Goal: Find contact information: Find contact information

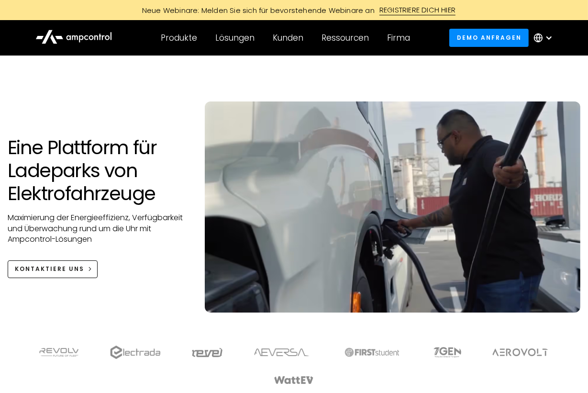
click at [549, 37] on div at bounding box center [549, 38] width 8 height 8
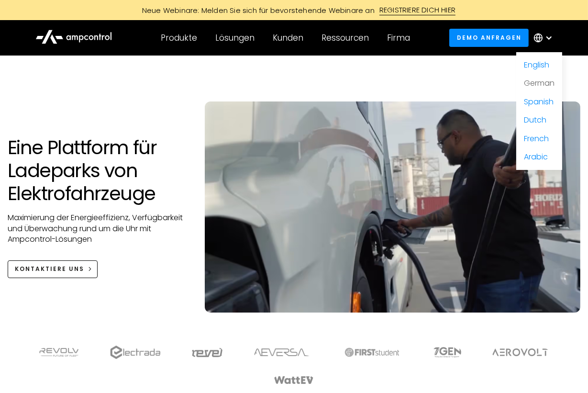
click at [532, 86] on link "German" at bounding box center [539, 82] width 31 height 11
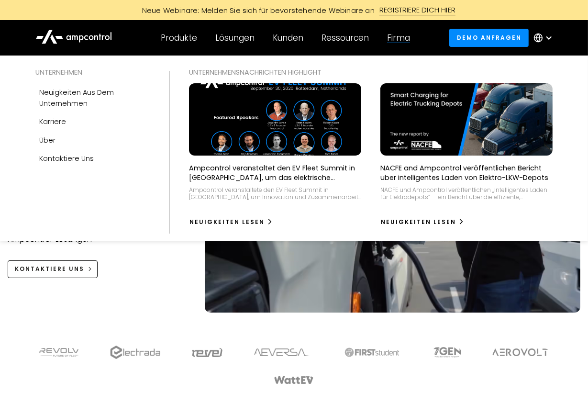
click at [404, 40] on div "Firma" at bounding box center [398, 38] width 23 height 11
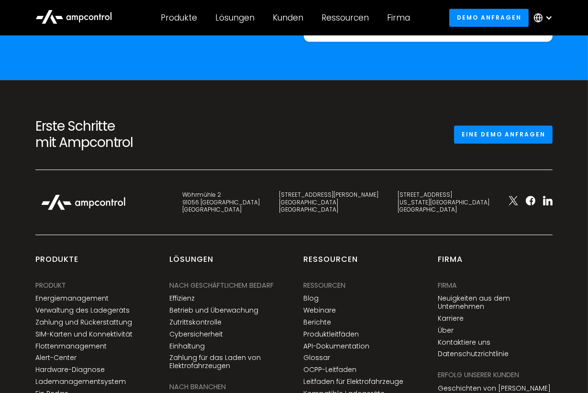
scroll to position [3586, 0]
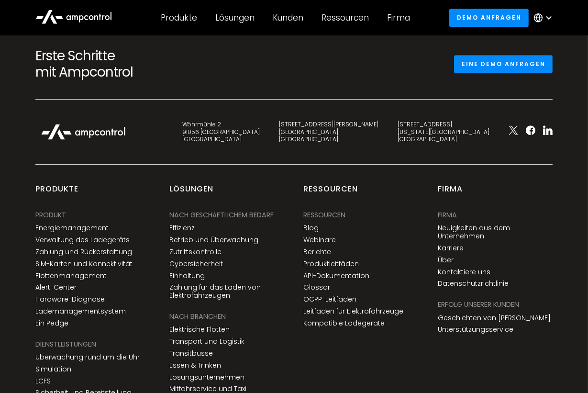
click at [260, 128] on div "[STREET_ADDRESS]" at bounding box center [220, 131] width 77 height 22
click at [260, 136] on div "[STREET_ADDRESS]" at bounding box center [220, 131] width 77 height 22
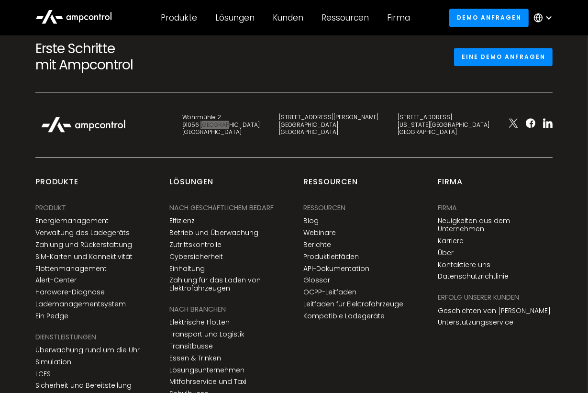
scroll to position [3545, 0]
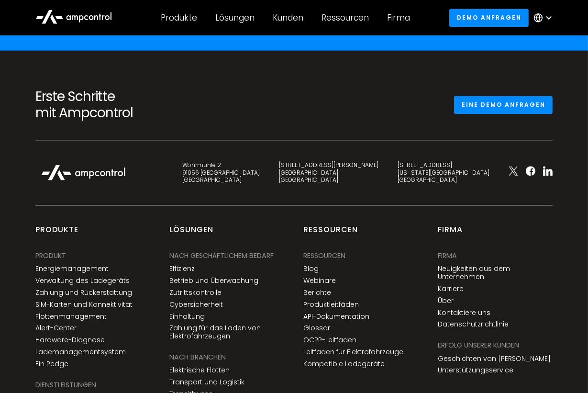
click at [260, 165] on div "[STREET_ADDRESS]" at bounding box center [220, 172] width 77 height 22
drag, startPoint x: 311, startPoint y: 175, endPoint x: 297, endPoint y: 175, distance: 13.9
click at [269, 175] on div "[STREET_ADDRESS]" at bounding box center [221, 172] width 97 height 22
